Goal: Information Seeking & Learning: Learn about a topic

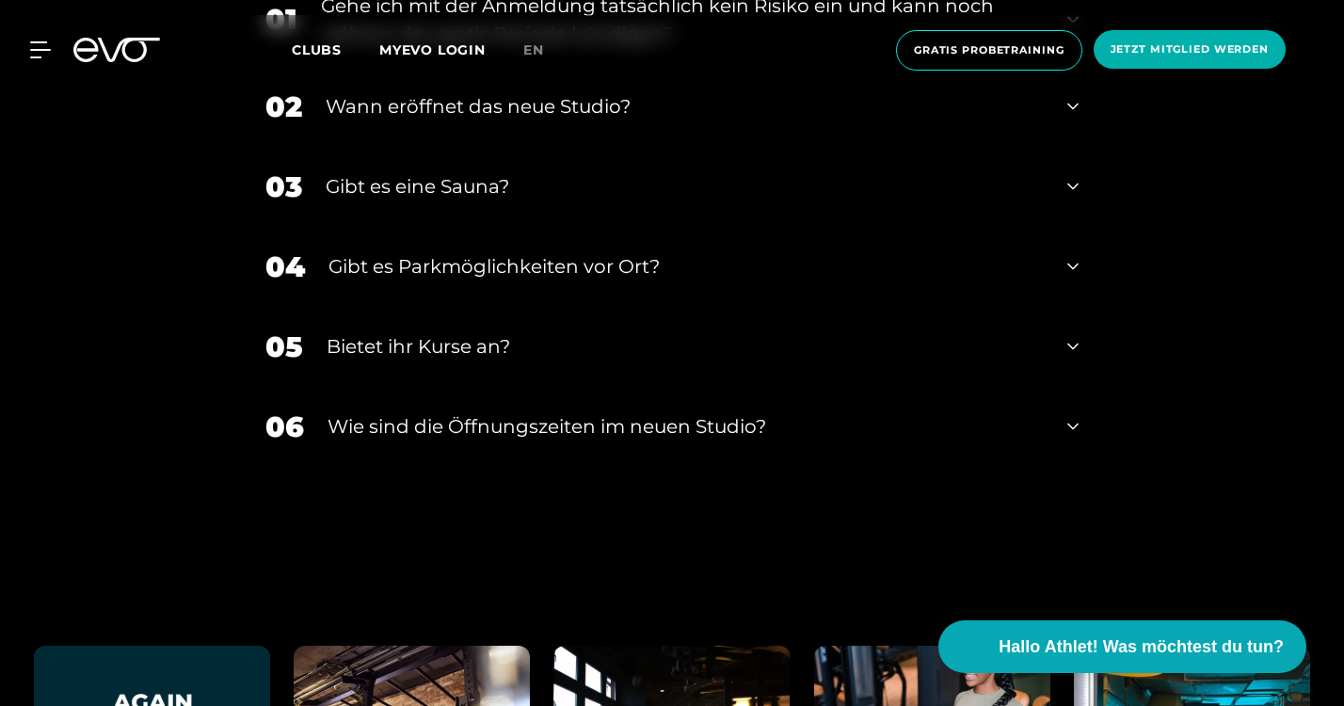
scroll to position [6361, 0]
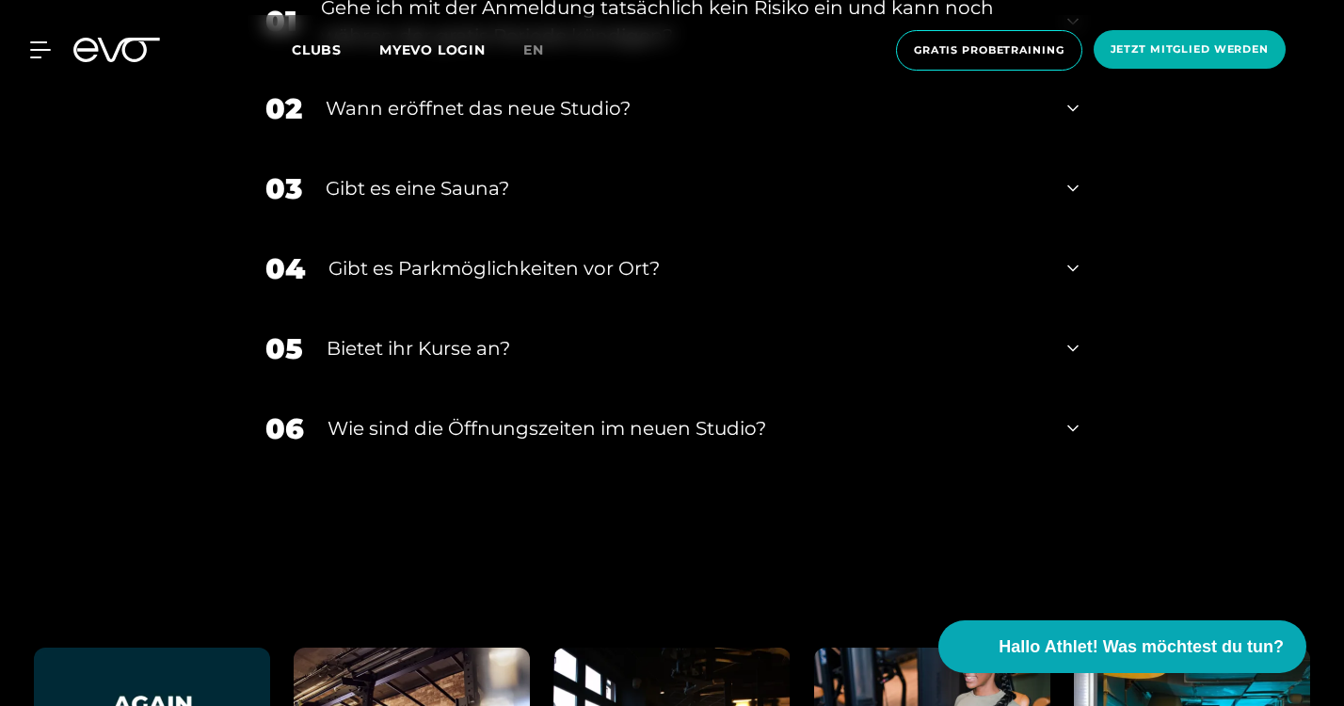
click at [1075, 352] on icon at bounding box center [1072, 348] width 11 height 23
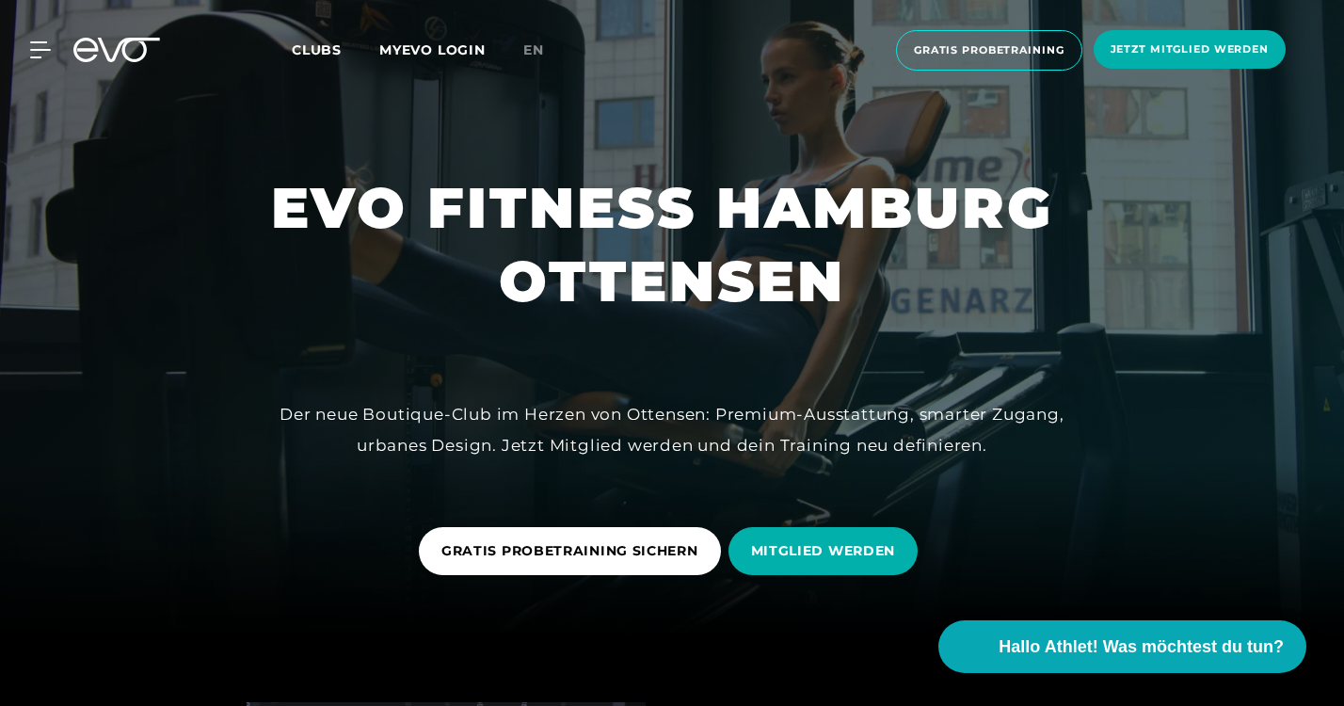
scroll to position [0, 0]
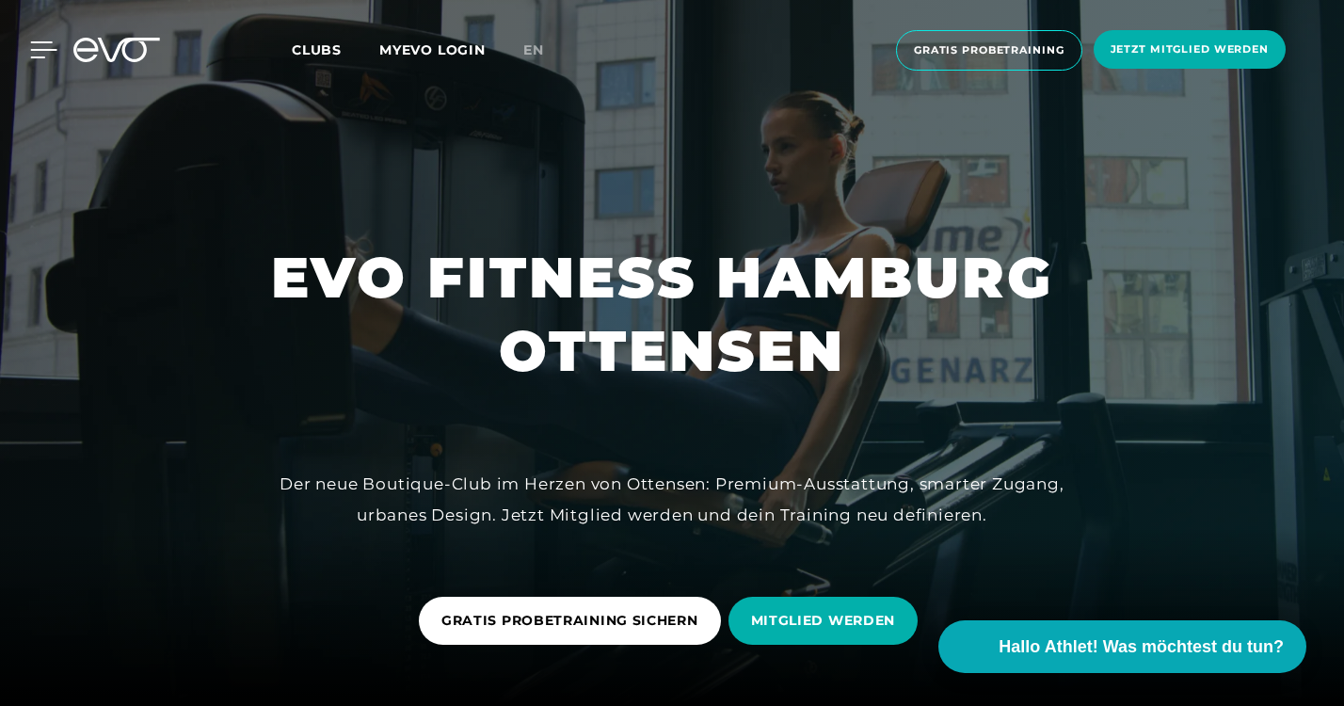
click at [33, 41] on div "MyEVO Login Über EVO Mitgliedschaften Probetraining TAGESPASS EVO Studios [GEOG…" at bounding box center [29, 49] width 66 height 17
click at [41, 49] on icon at bounding box center [44, 49] width 26 height 15
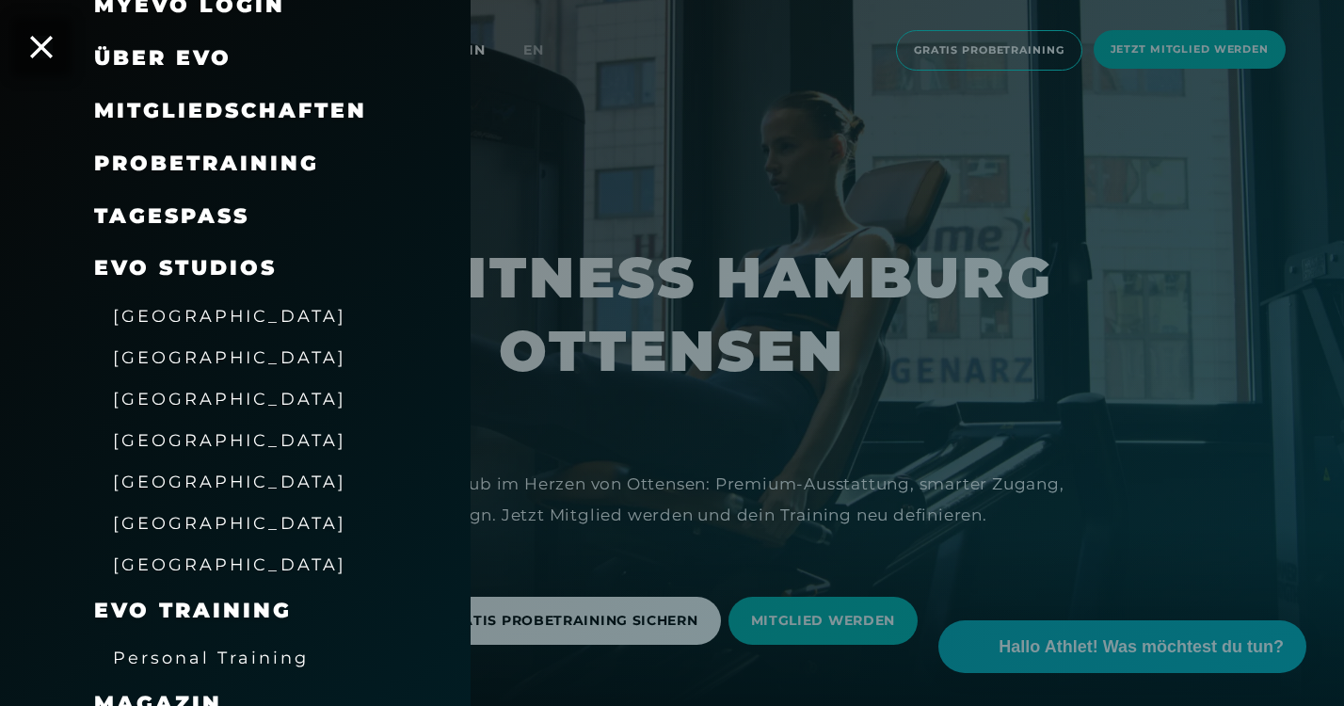
scroll to position [297, 0]
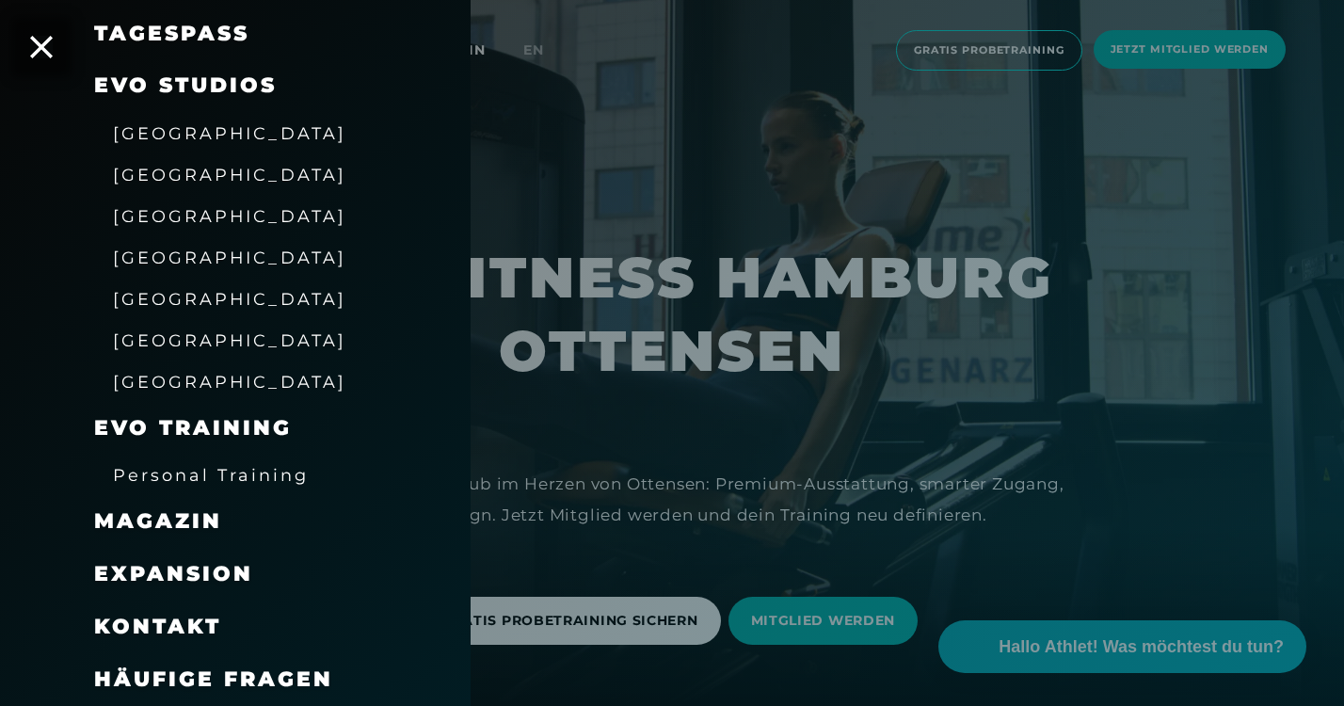
click at [168, 672] on span "Häufige Fragen" at bounding box center [213, 678] width 239 height 25
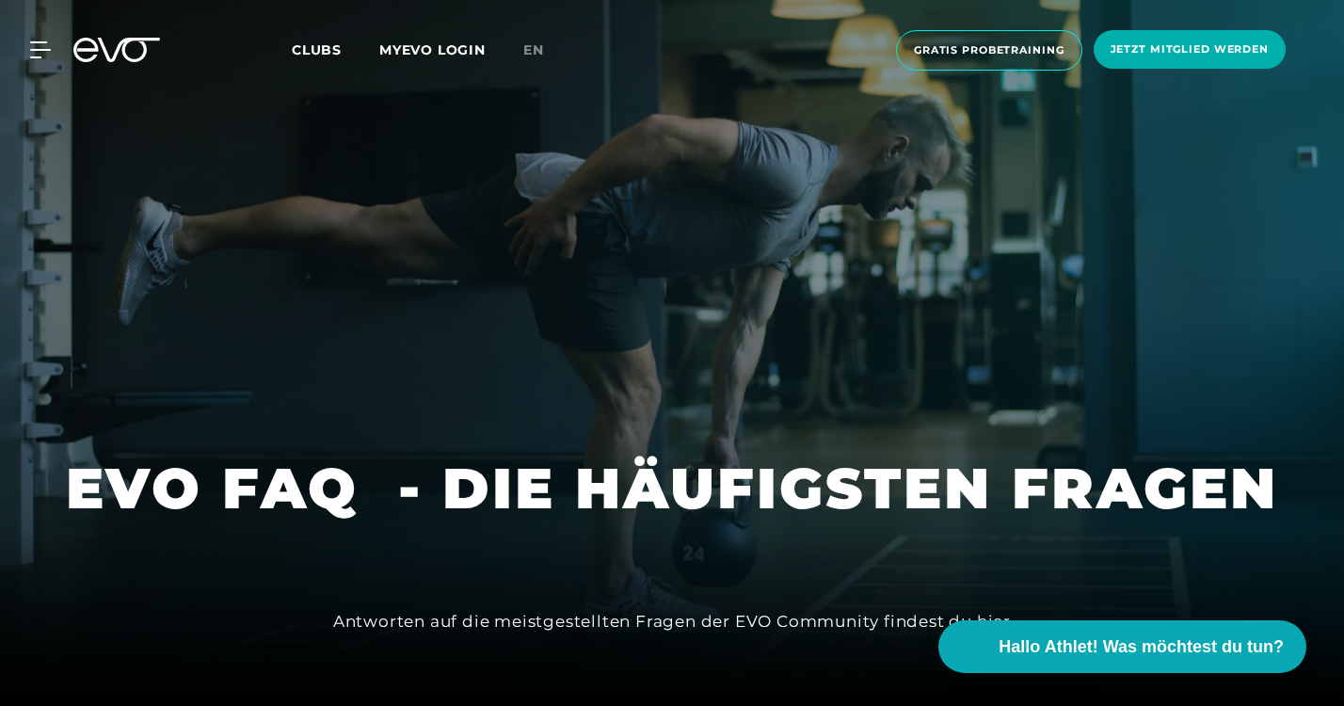
click at [306, 48] on span "Clubs" at bounding box center [317, 49] width 50 height 17
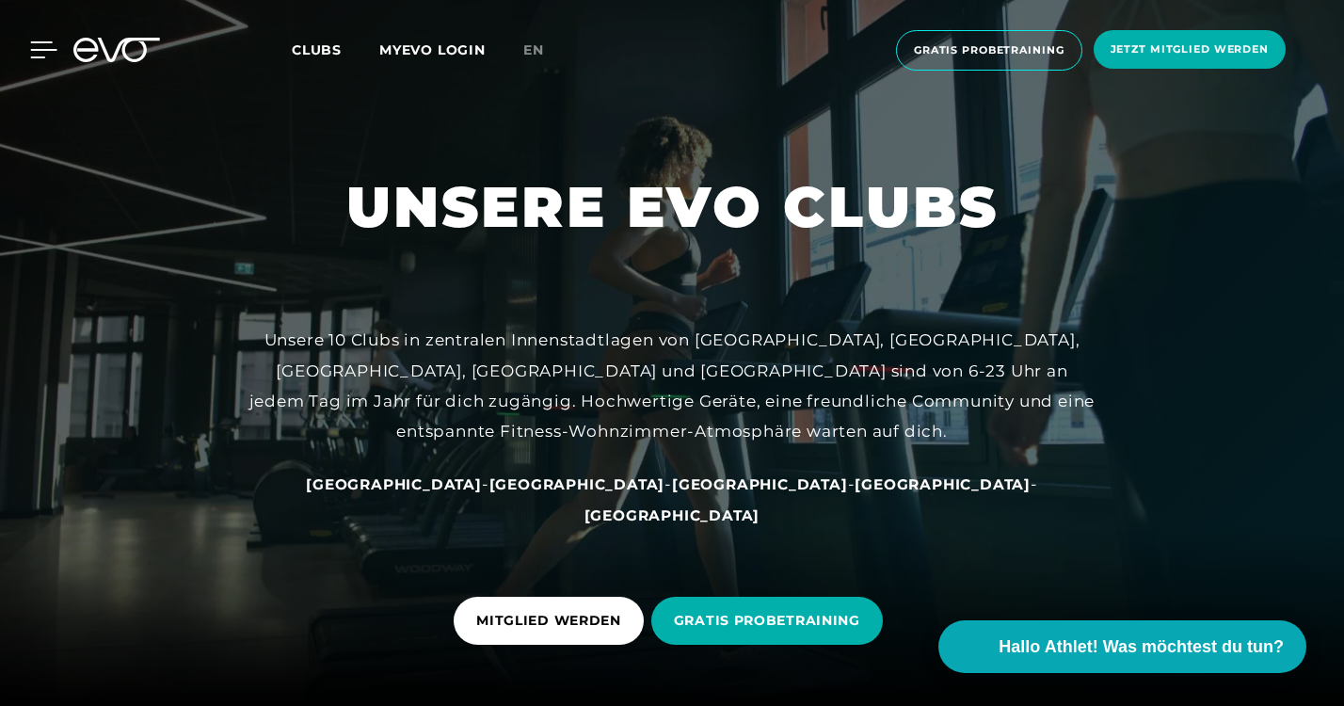
click at [38, 54] on icon at bounding box center [43, 49] width 27 height 17
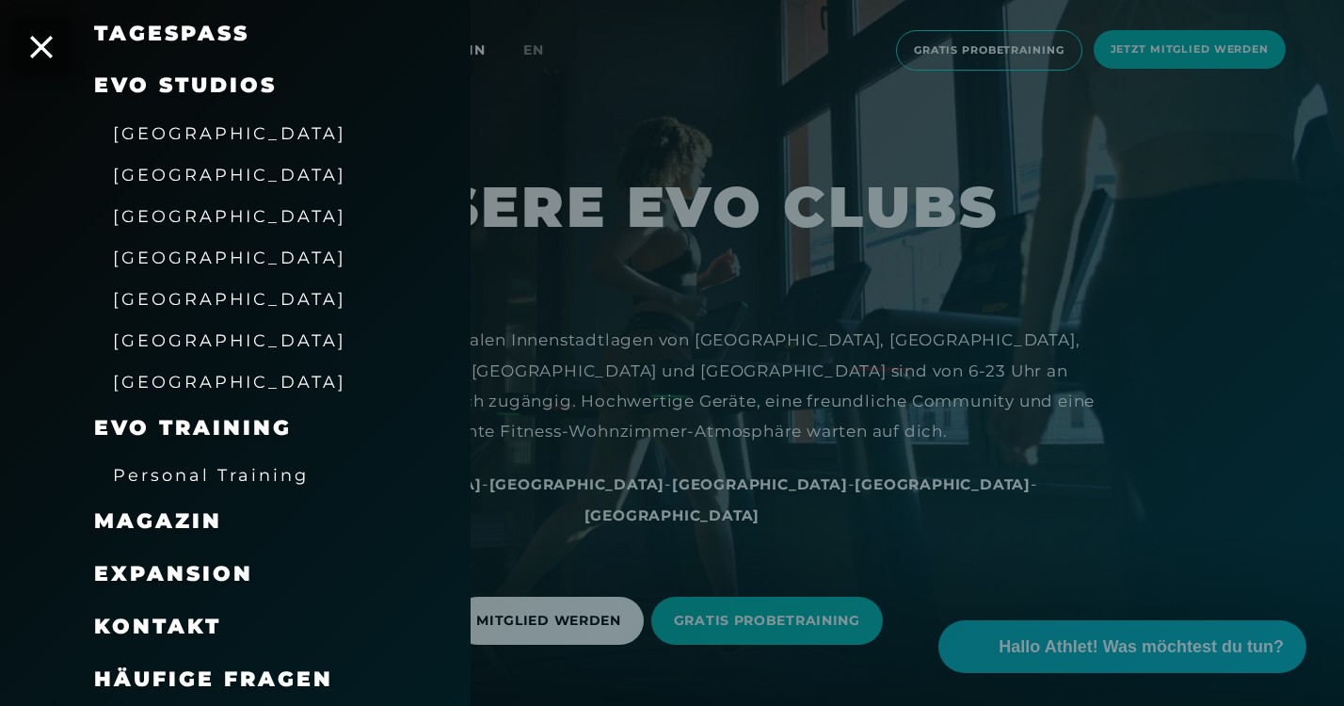
click at [184, 673] on span "Häufige Fragen" at bounding box center [213, 678] width 239 height 25
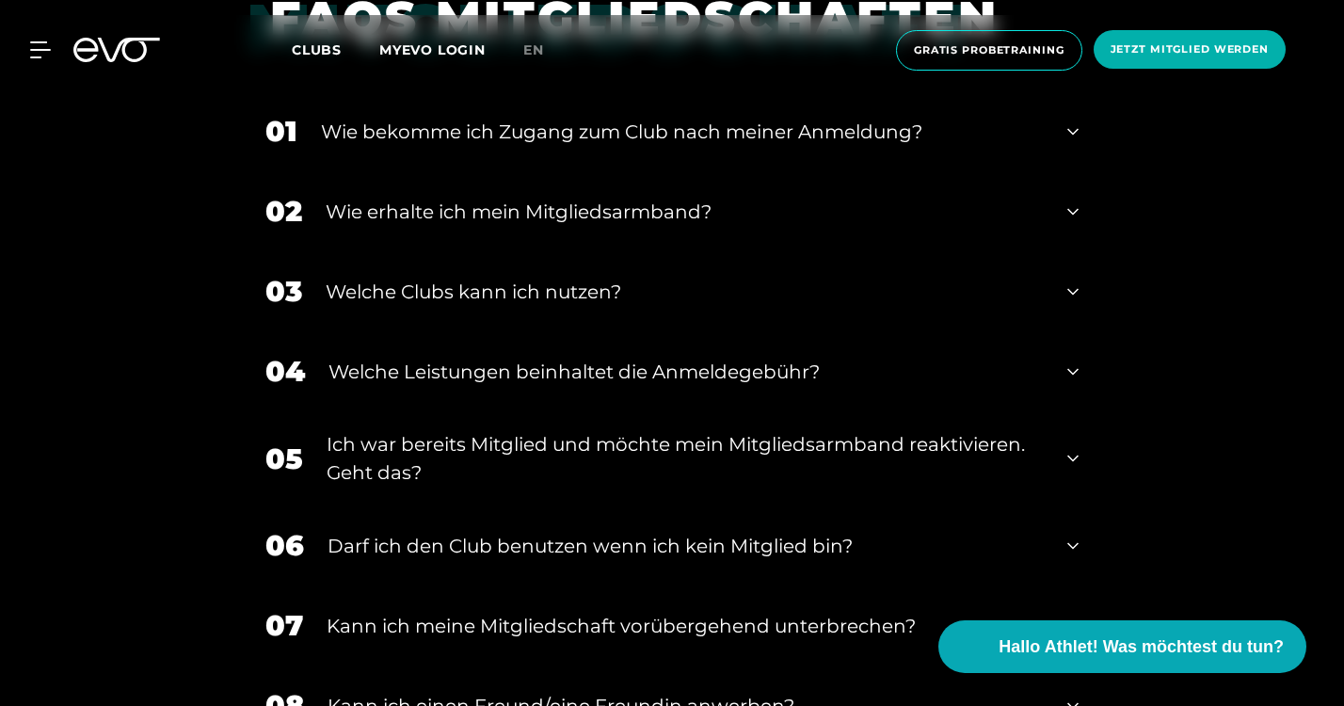
scroll to position [778, 0]
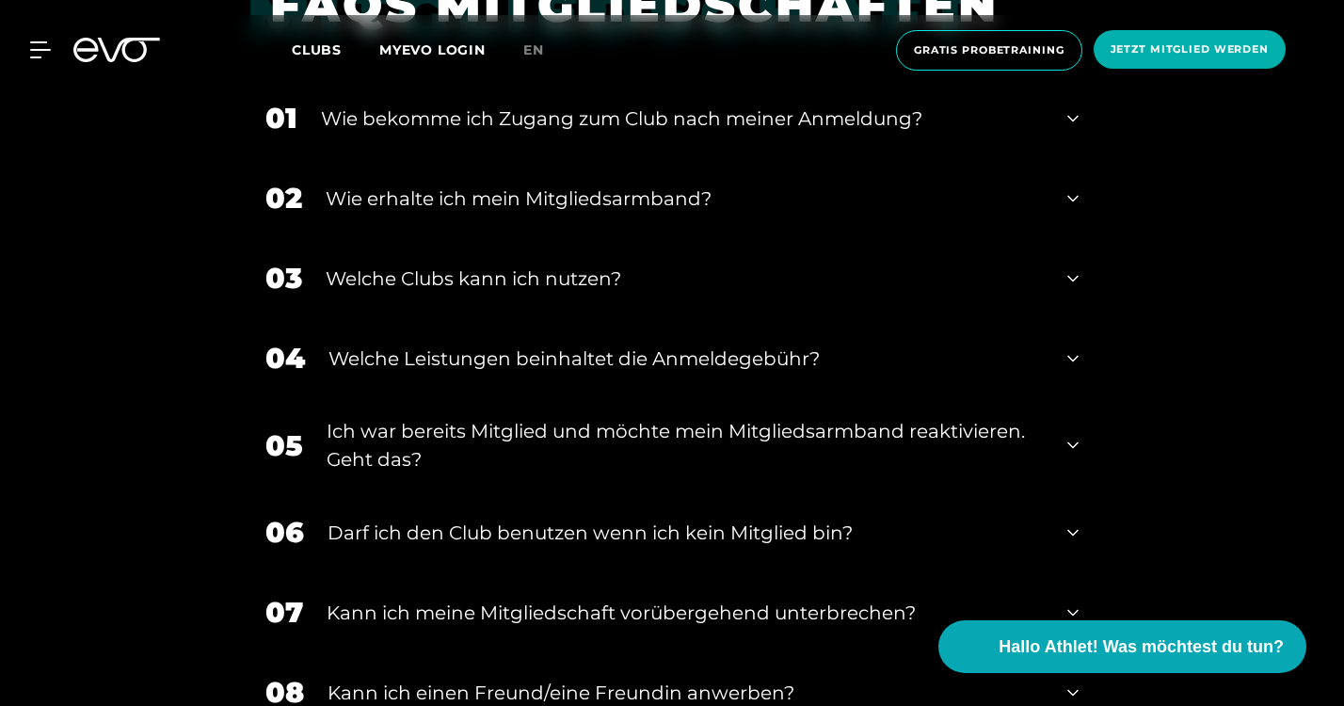
click at [623, 279] on div "Welche Clubs kann ich nutzen?" at bounding box center [685, 278] width 718 height 28
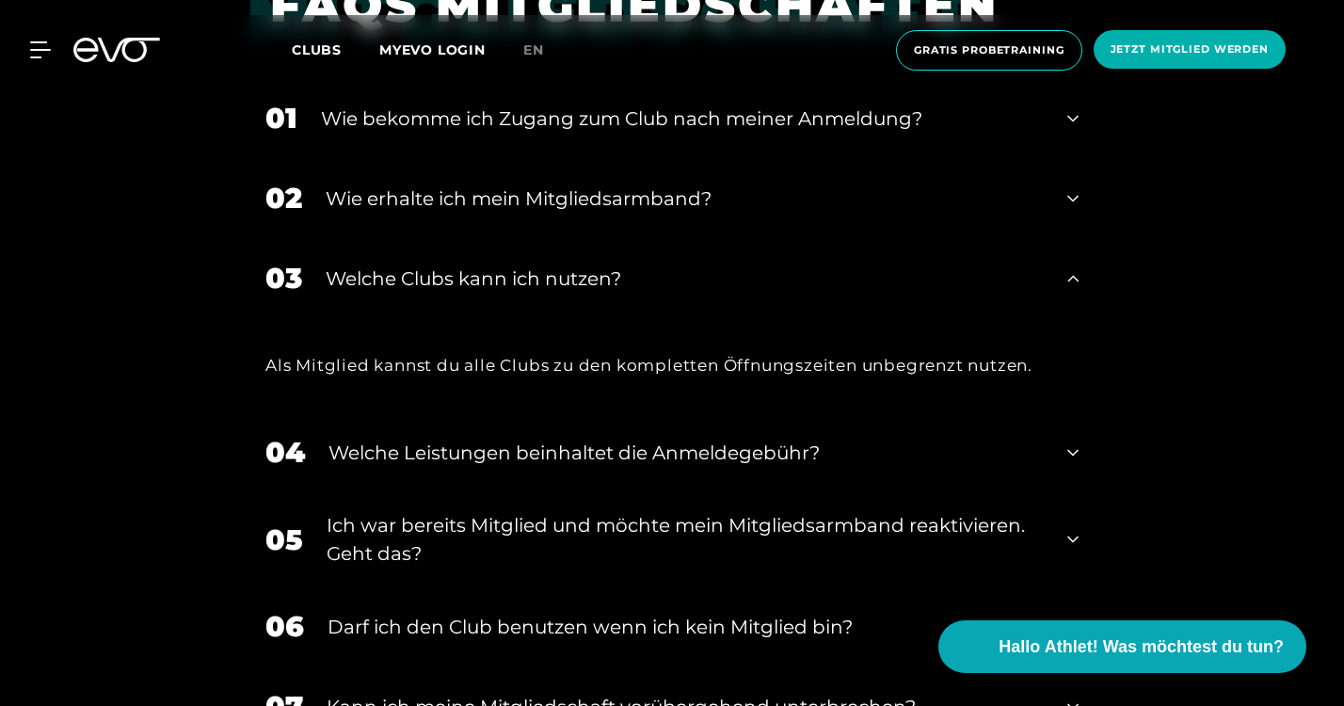
click at [1057, 287] on div "03 Welche Clubs kann ich nutzen?" at bounding box center [672, 278] width 851 height 80
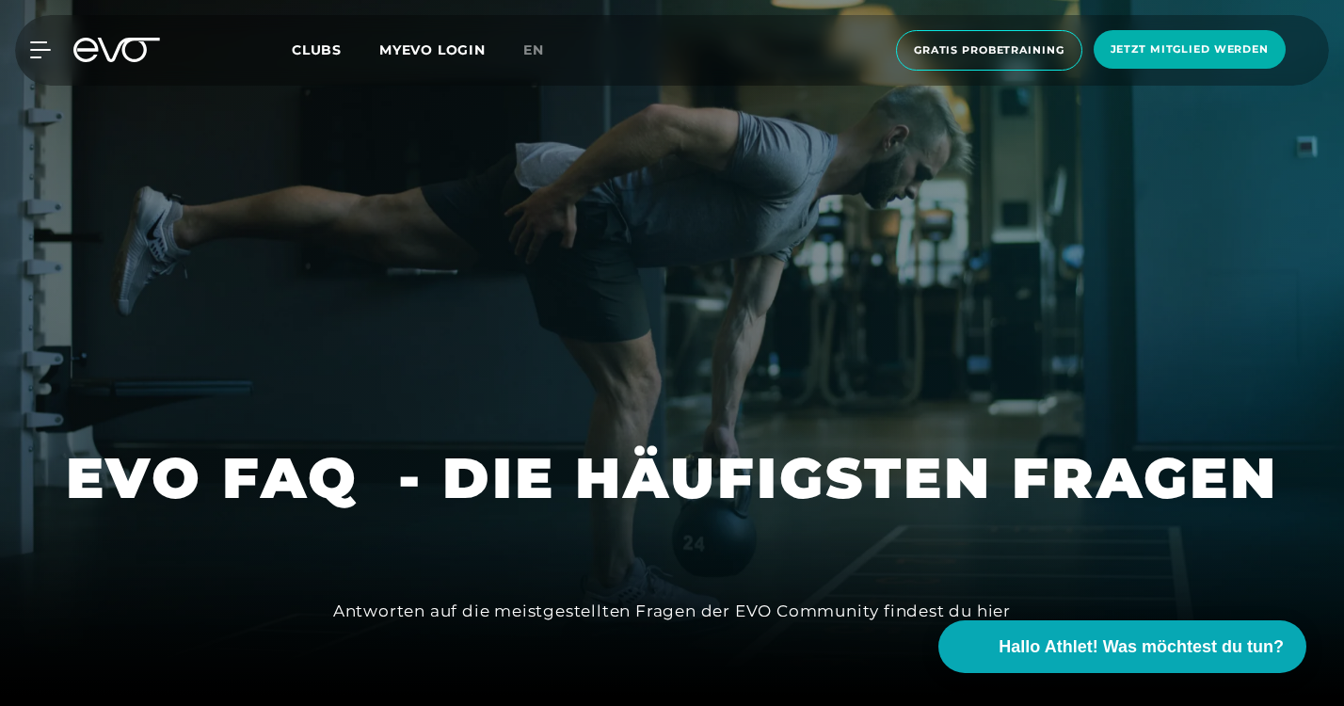
scroll to position [0, 0]
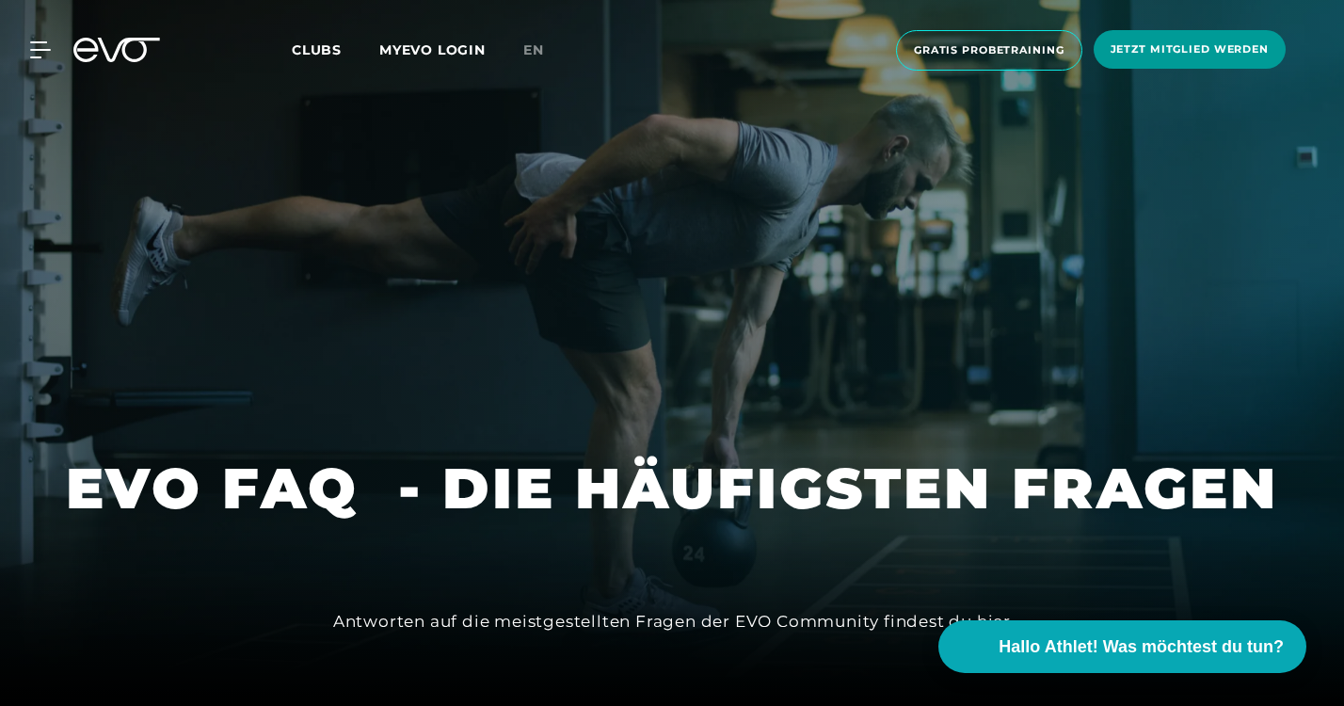
click at [1152, 60] on span "Jetzt Mitglied werden" at bounding box center [1190, 49] width 192 height 39
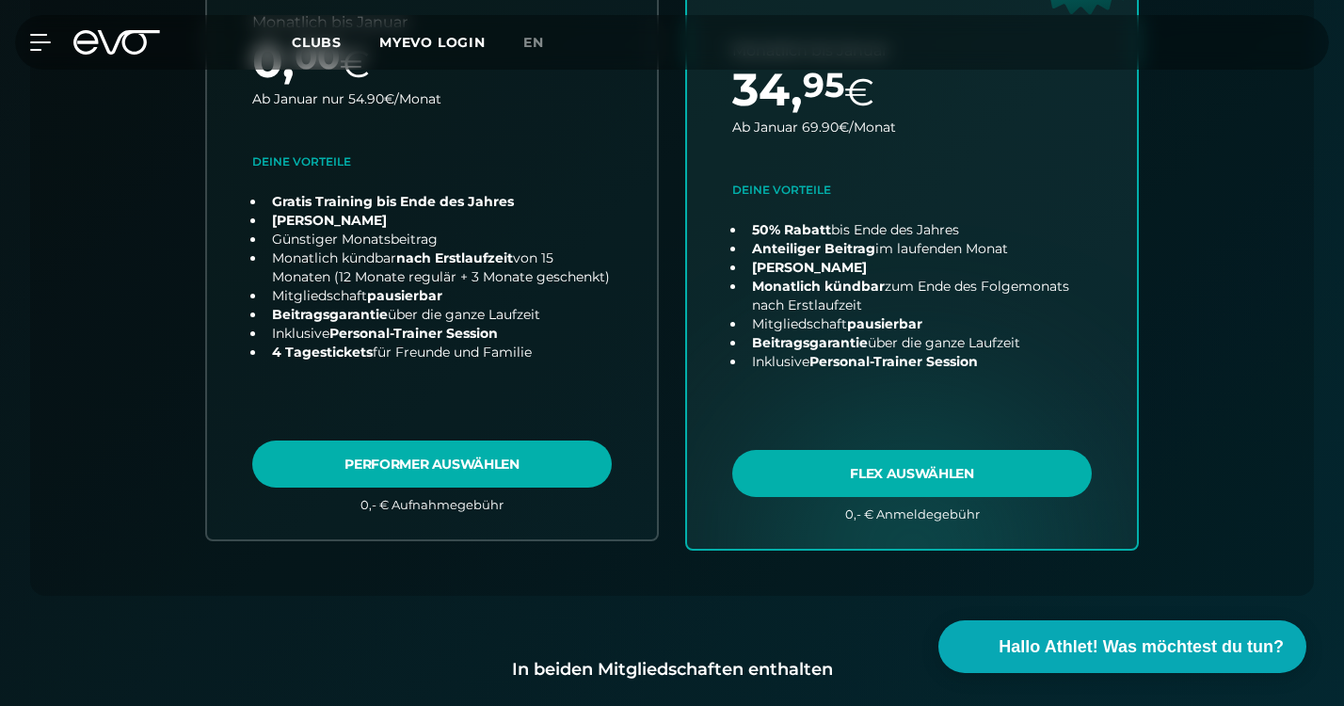
scroll to position [929, 0]
